Goal: Information Seeking & Learning: Learn about a topic

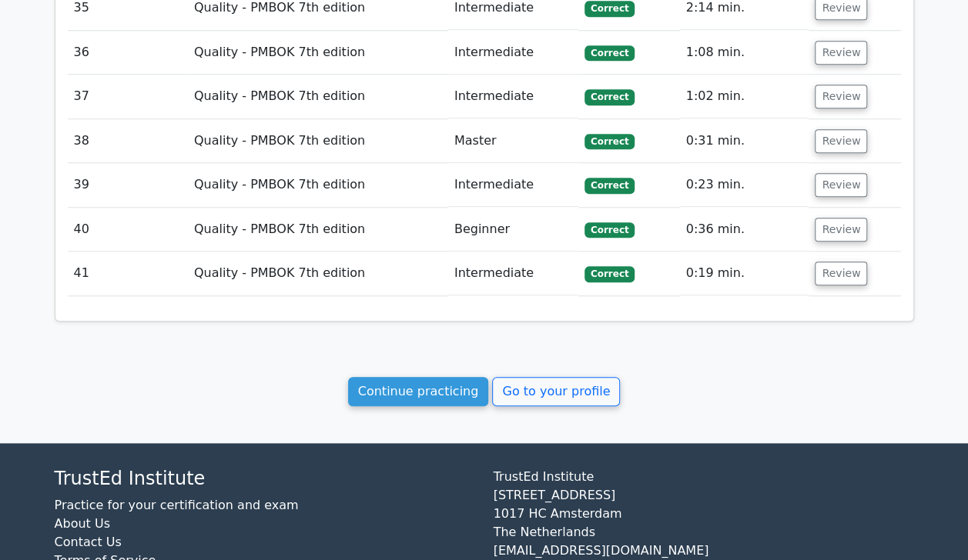
scroll to position [3481, 0]
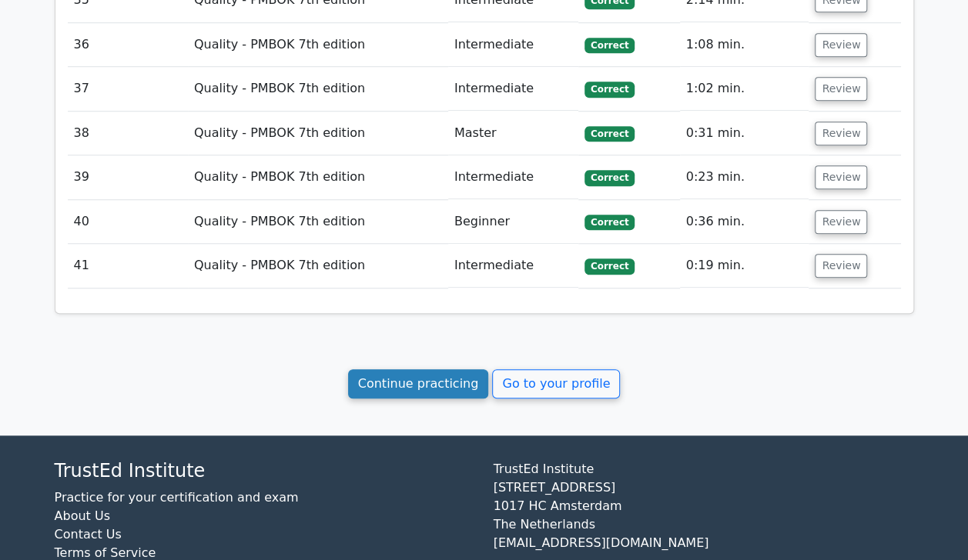
click at [410, 370] on link "Continue practicing" at bounding box center [418, 384] width 141 height 29
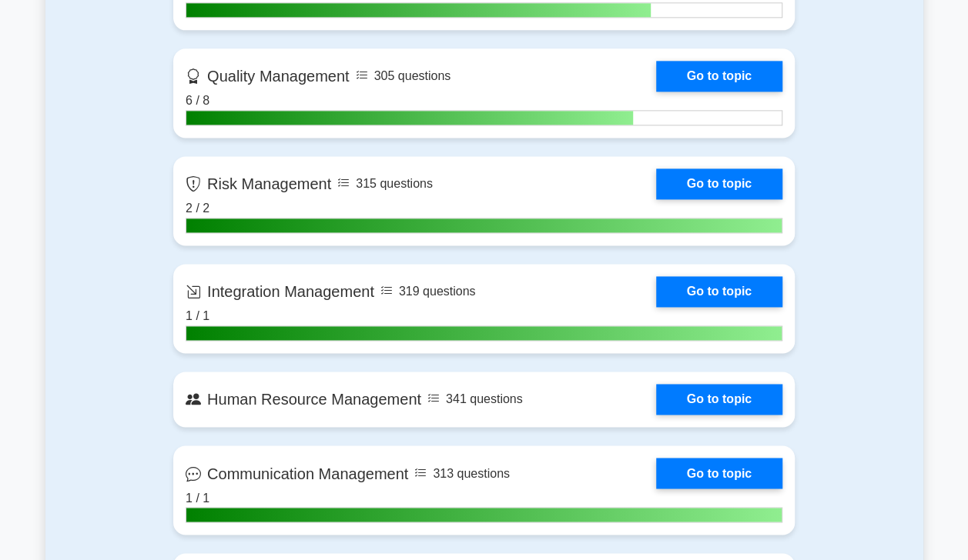
scroll to position [997, 0]
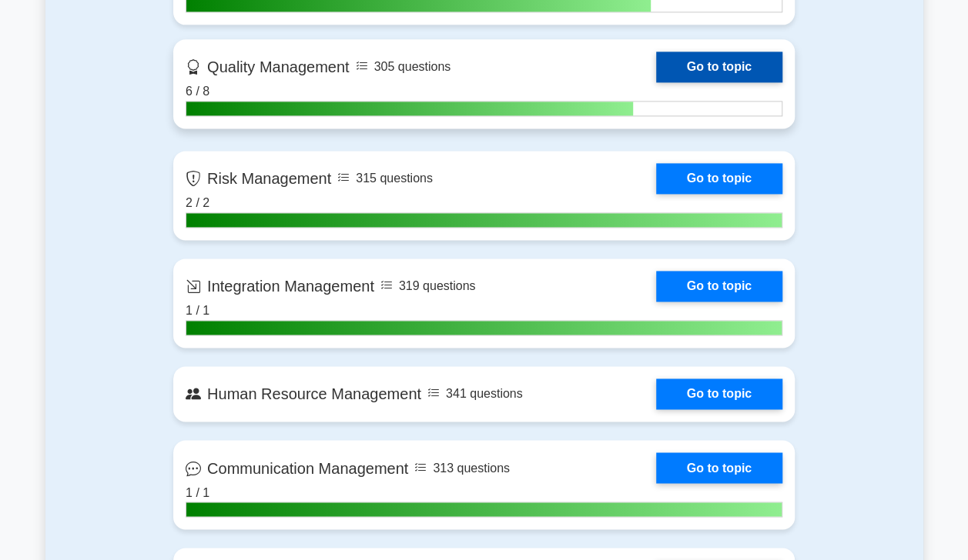
click at [693, 68] on link "Go to topic" at bounding box center [719, 67] width 126 height 31
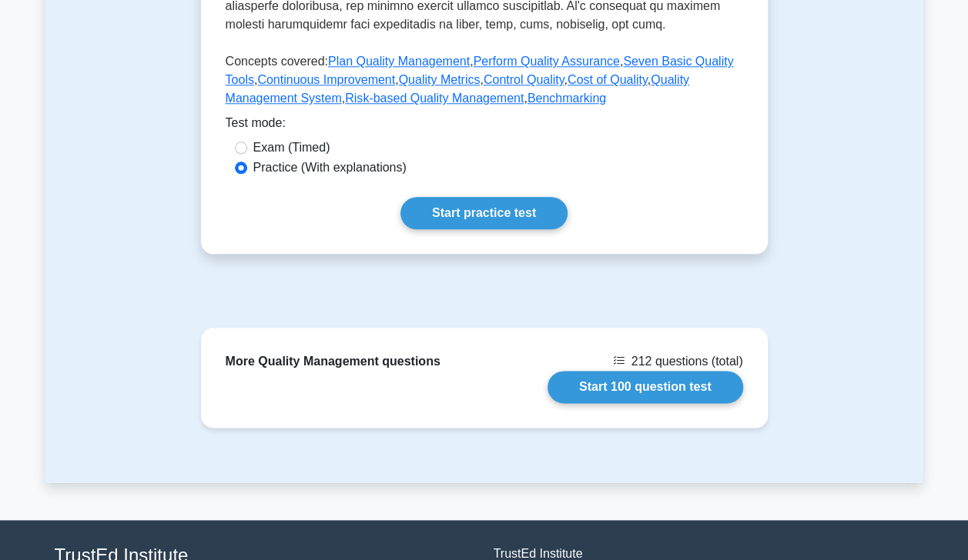
scroll to position [741, 0]
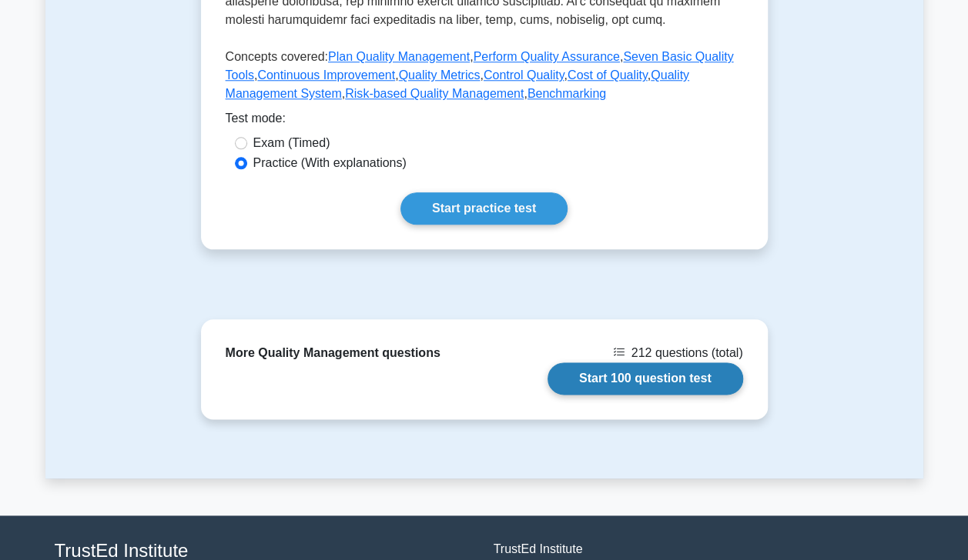
click at [650, 386] on link "Start 100 question test" at bounding box center [645, 379] width 196 height 32
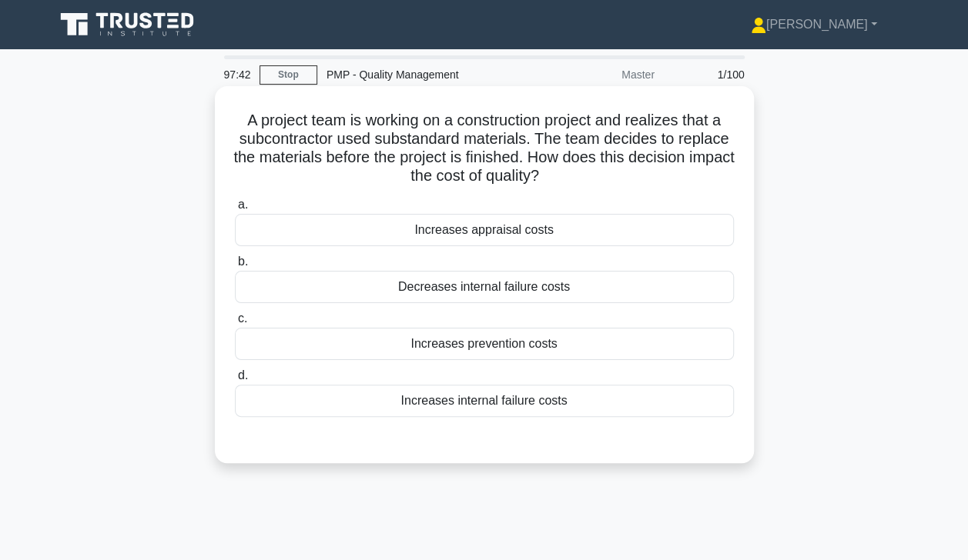
click at [504, 337] on div "Increases prevention costs" at bounding box center [484, 344] width 499 height 32
click at [235, 324] on input "c. Increases prevention costs" at bounding box center [235, 319] width 0 height 10
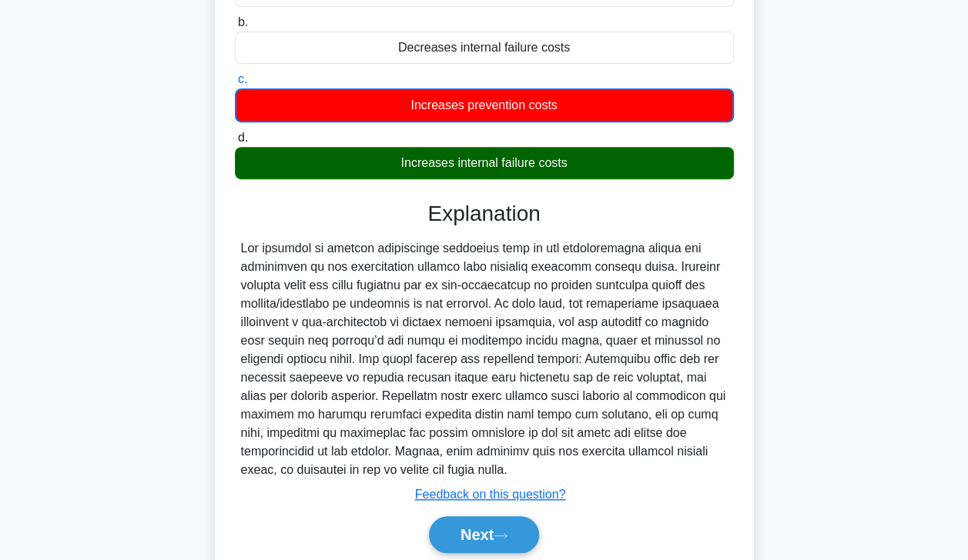
scroll to position [296, 0]
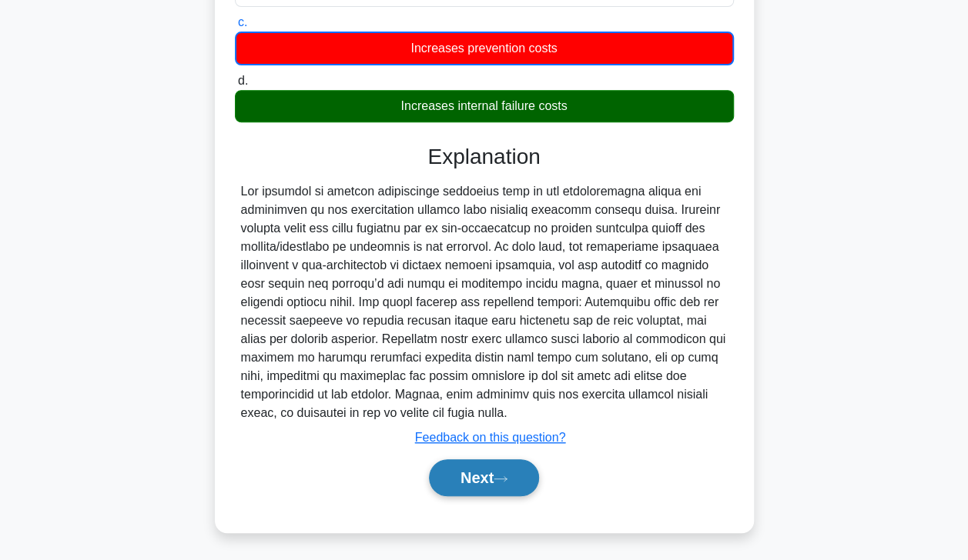
click at [499, 482] on button "Next" at bounding box center [484, 478] width 110 height 37
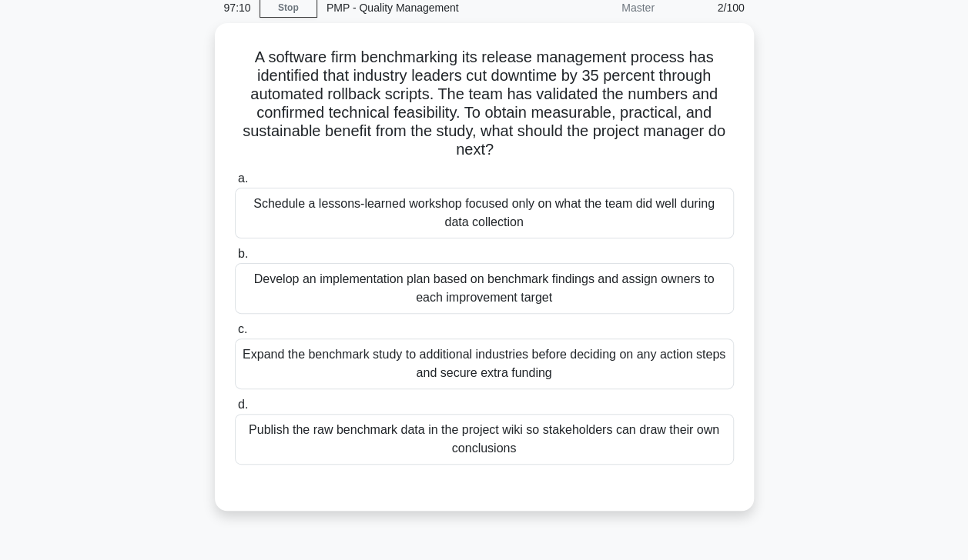
scroll to position [57, 0]
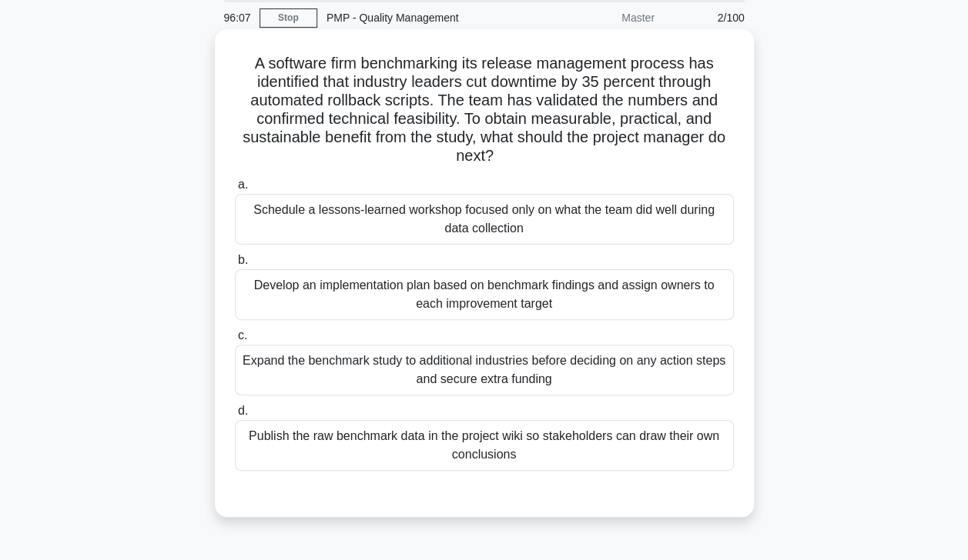
click at [516, 303] on div "Develop an implementation plan based on benchmark findings and assign owners to…" at bounding box center [484, 294] width 499 height 51
click at [235, 266] on input "b. Develop an implementation plan based on benchmark findings and assign owners…" at bounding box center [235, 261] width 0 height 10
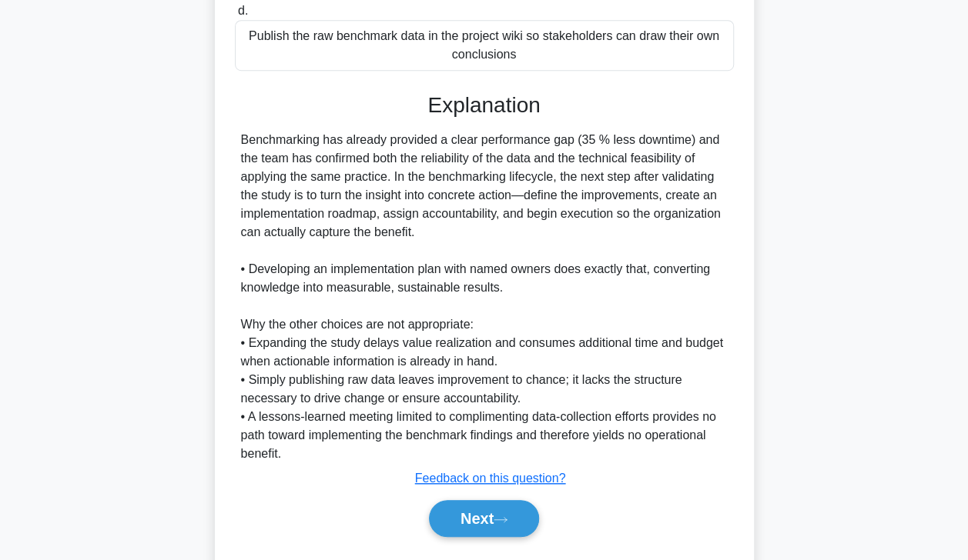
scroll to position [471, 0]
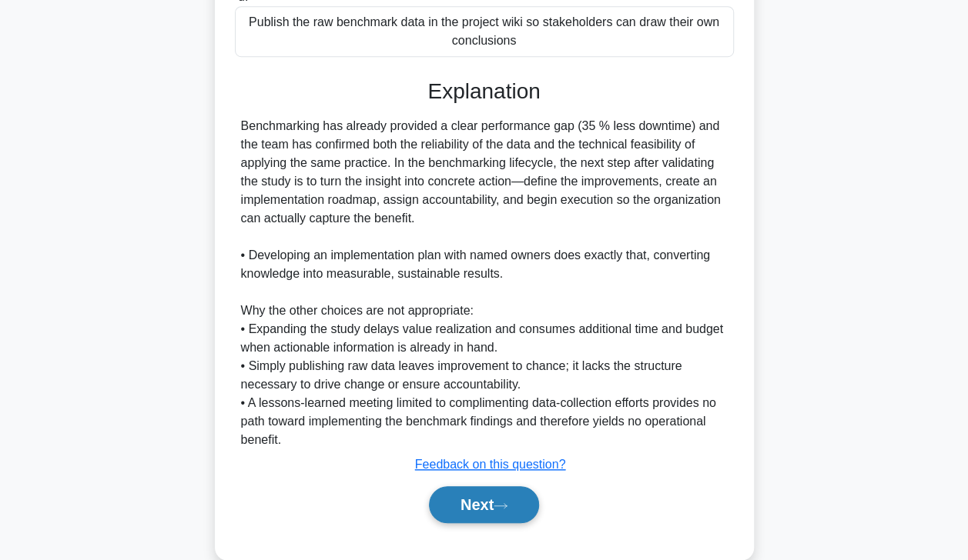
click at [464, 507] on button "Next" at bounding box center [484, 505] width 110 height 37
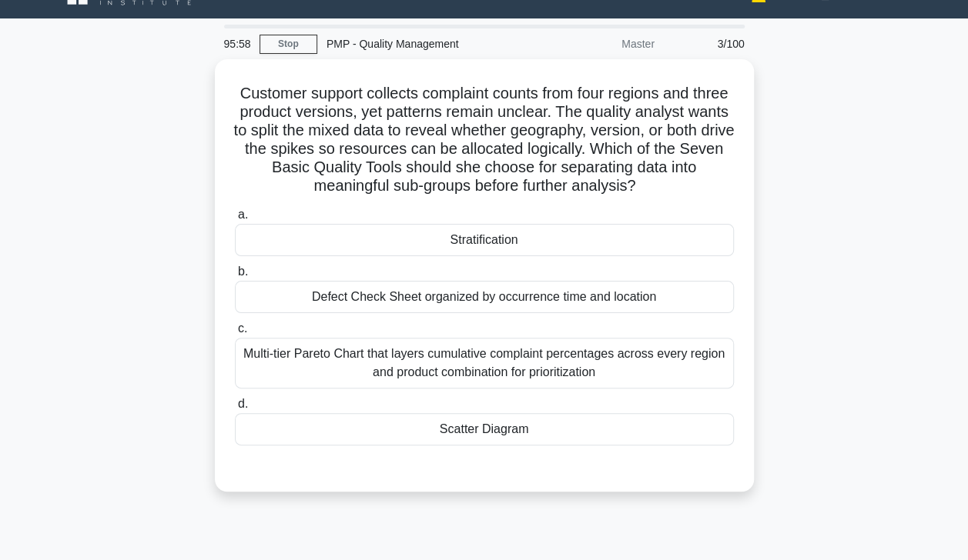
scroll to position [0, 0]
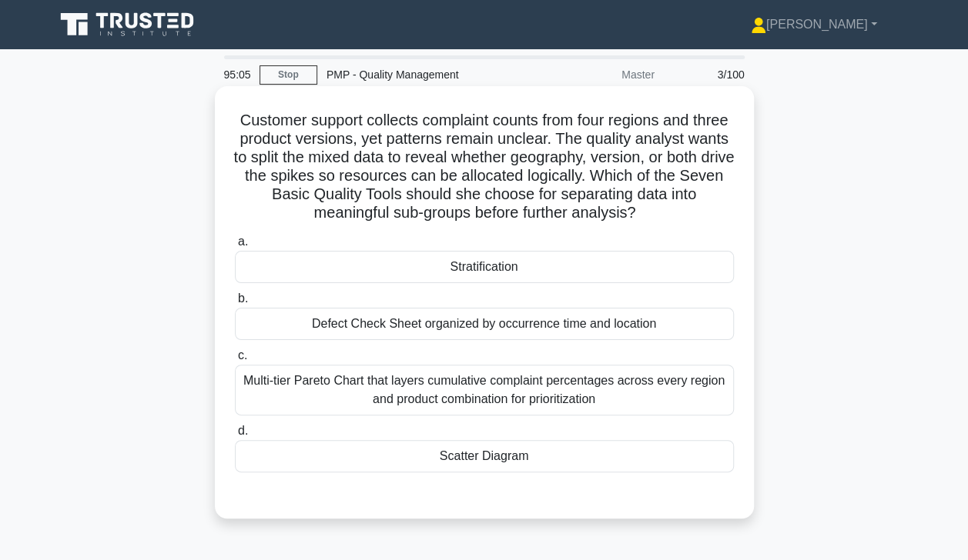
click at [486, 457] on div "Scatter Diagram" at bounding box center [484, 456] width 499 height 32
click at [235, 437] on input "d. Scatter Diagram" at bounding box center [235, 432] width 0 height 10
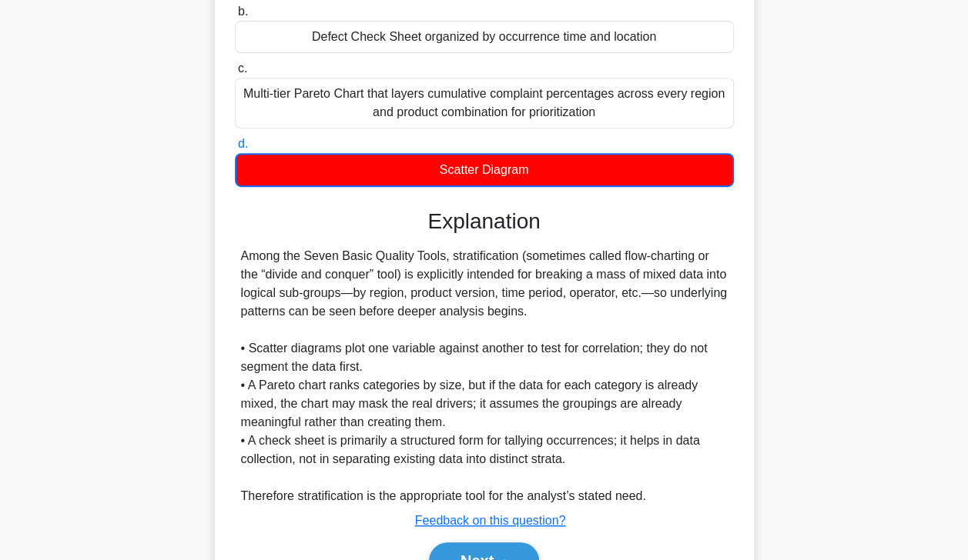
scroll to position [296, 0]
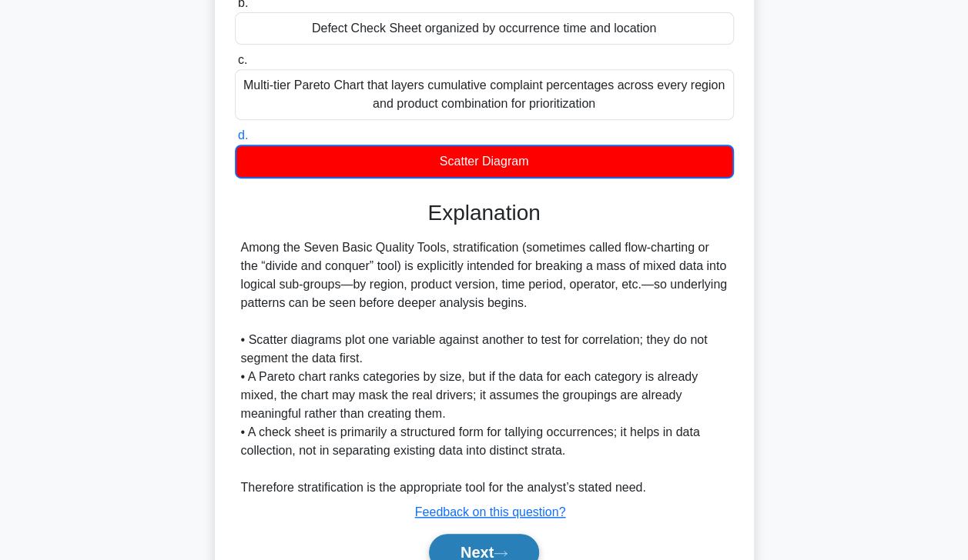
click at [504, 540] on button "Next" at bounding box center [484, 552] width 110 height 37
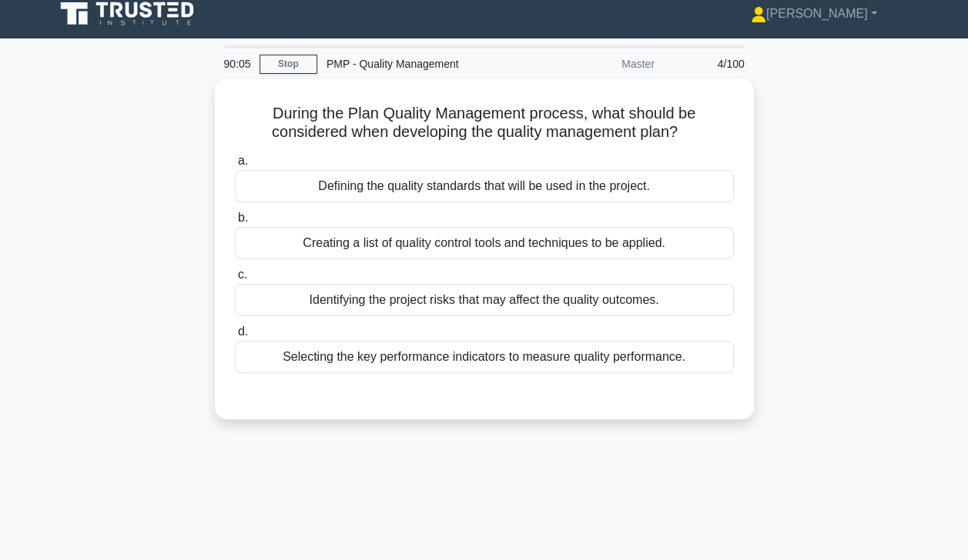
scroll to position [0, 0]
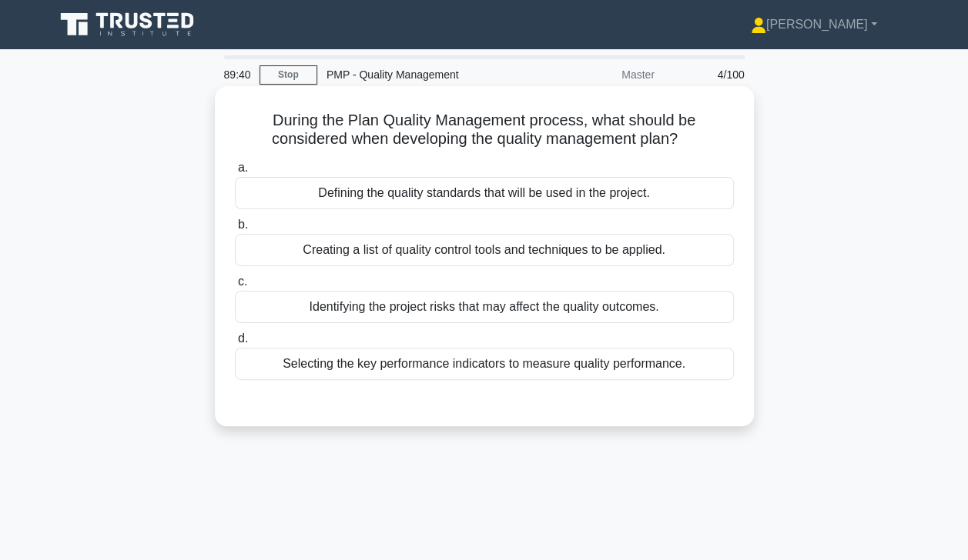
click at [579, 200] on div "Defining the quality standards that will be used in the project." at bounding box center [484, 193] width 499 height 32
click at [235, 173] on input "a. Defining the quality standards that will be used in the project." at bounding box center [235, 168] width 0 height 10
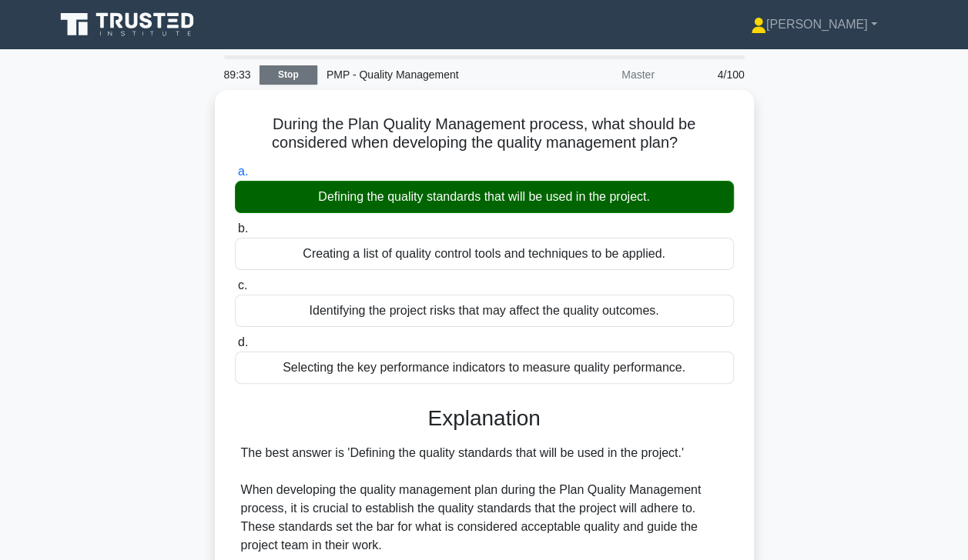
click at [284, 72] on link "Stop" at bounding box center [288, 74] width 58 height 19
